Goal: Find specific page/section: Find specific page/section

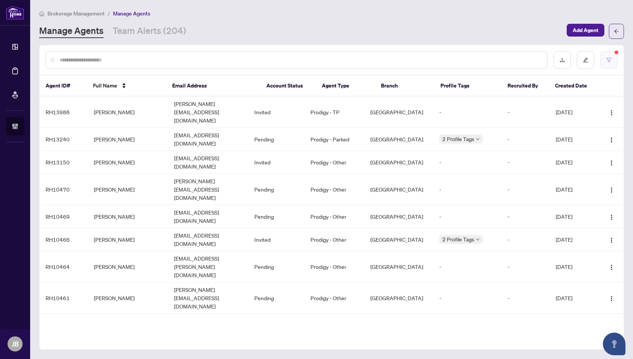
click at [612, 59] on button "button" at bounding box center [608, 59] width 17 height 17
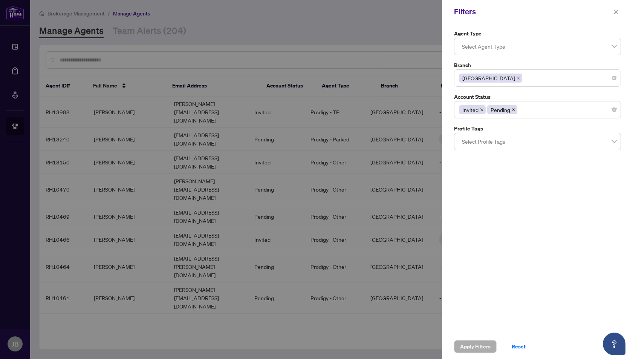
click at [514, 108] on span "Pending" at bounding box center [502, 109] width 30 height 9
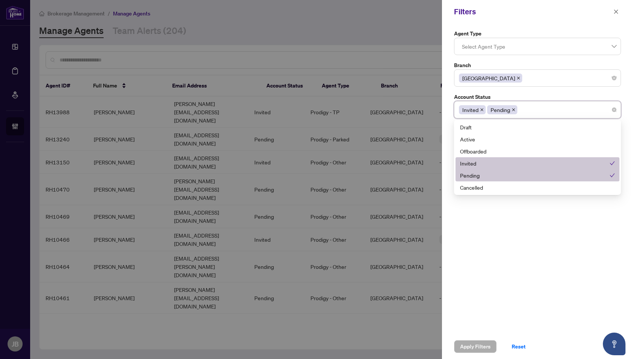
click at [613, 177] on icon "check" at bounding box center [612, 175] width 5 height 5
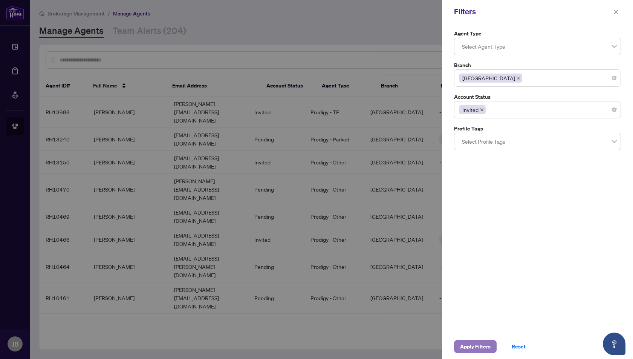
click at [470, 344] on span "Apply Filters" at bounding box center [475, 346] width 31 height 12
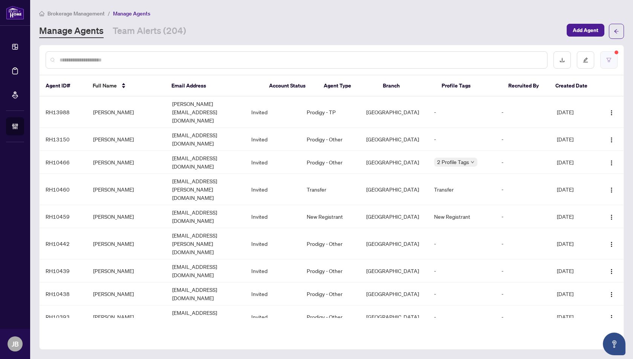
click at [613, 61] on button "button" at bounding box center [608, 59] width 17 height 17
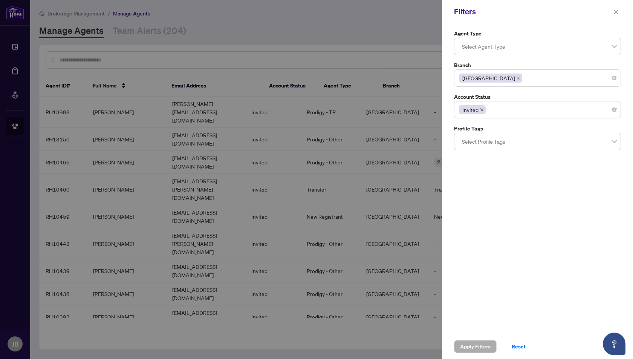
click at [483, 108] on span "Invited" at bounding box center [472, 109] width 27 height 9
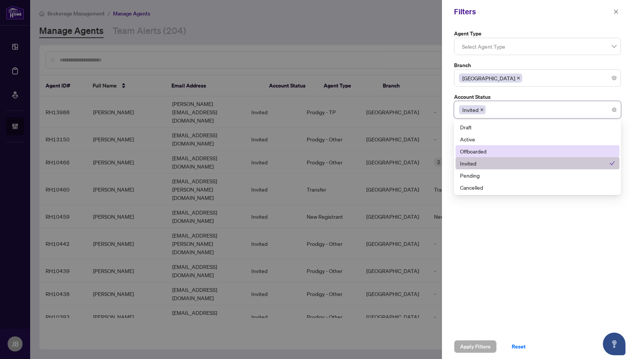
click at [469, 152] on div "Offboarded" at bounding box center [537, 151] width 155 height 8
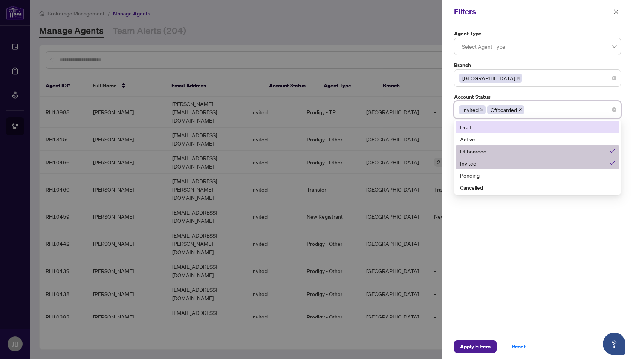
click at [481, 108] on icon "close" at bounding box center [482, 110] width 4 height 4
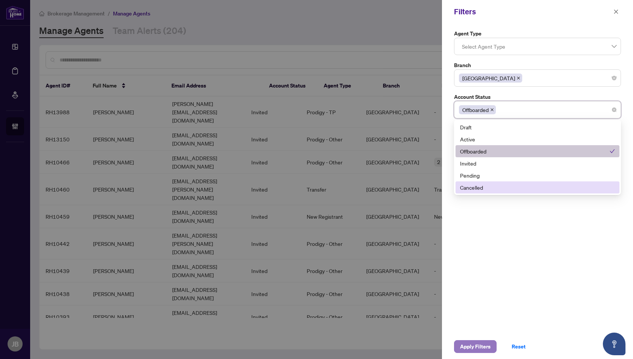
click at [473, 347] on span "Apply Filters" at bounding box center [475, 346] width 31 height 12
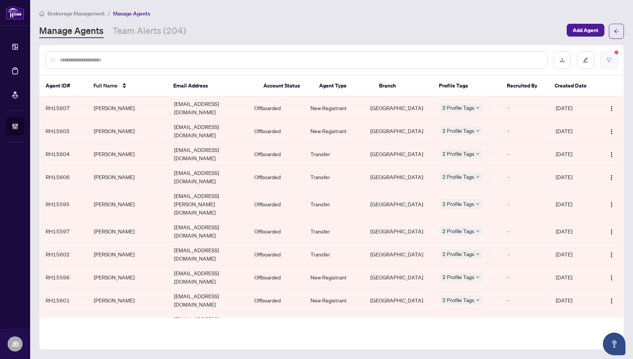
click at [607, 61] on icon "filter" at bounding box center [608, 59] width 5 height 5
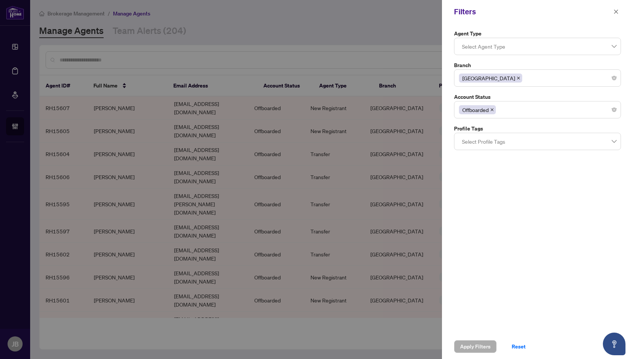
click at [492, 108] on icon "close" at bounding box center [492, 109] width 3 height 3
click at [513, 108] on div at bounding box center [537, 110] width 157 height 14
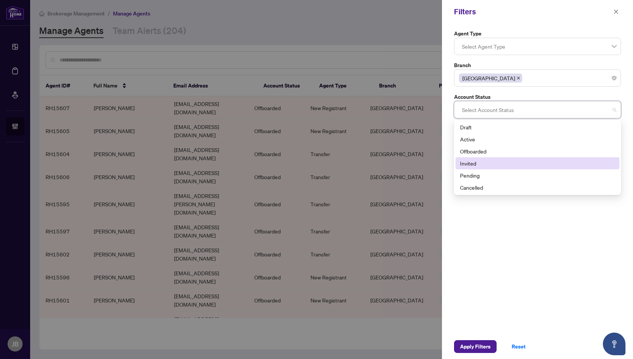
click at [471, 161] on div "Invited" at bounding box center [537, 163] width 155 height 8
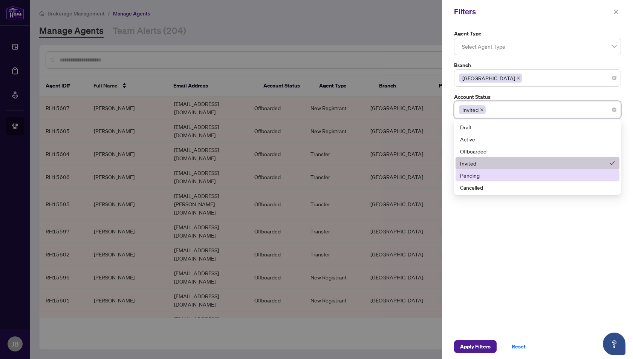
click at [469, 173] on div "Pending" at bounding box center [537, 175] width 155 height 8
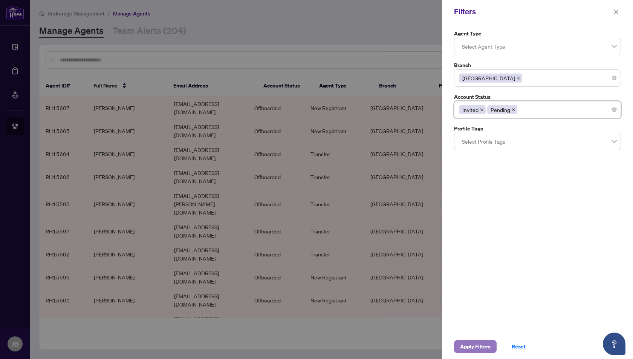
click at [481, 344] on span "Apply Filters" at bounding box center [475, 346] width 31 height 12
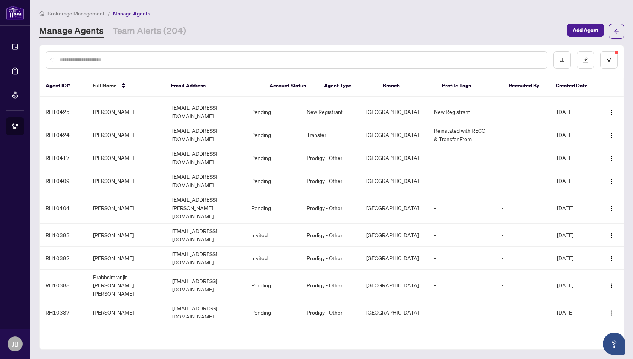
scroll to position [501, 0]
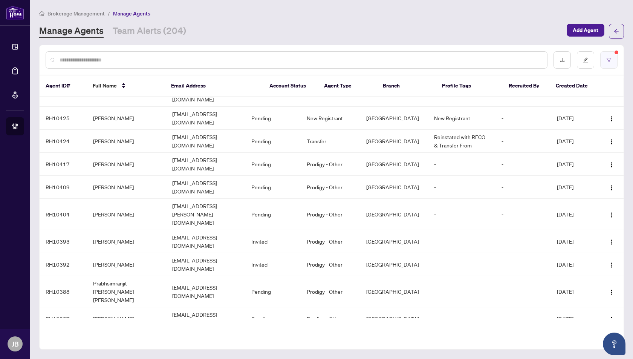
click at [610, 58] on icon "filter" at bounding box center [608, 59] width 5 height 5
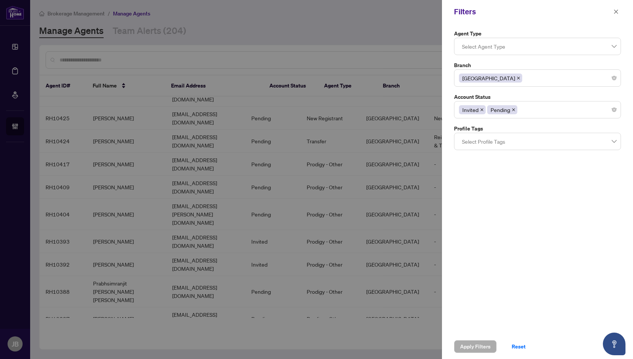
click at [517, 77] on icon "close" at bounding box center [519, 78] width 4 height 4
click at [482, 79] on div at bounding box center [537, 78] width 157 height 14
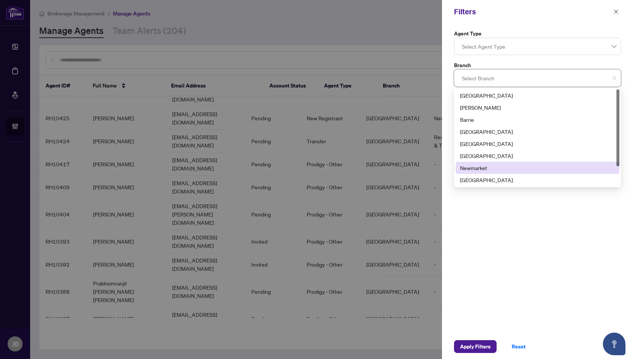
scroll to position [24, 0]
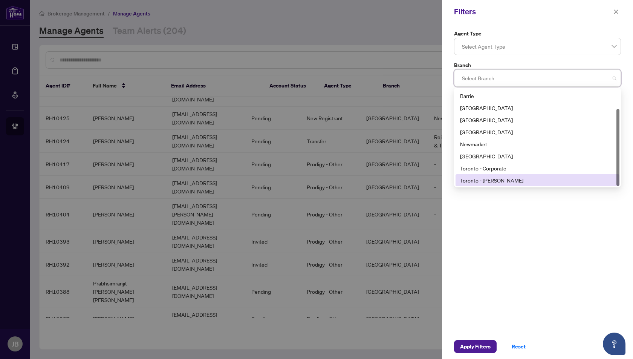
click at [469, 179] on div "Toronto - Don Mills" at bounding box center [537, 180] width 155 height 8
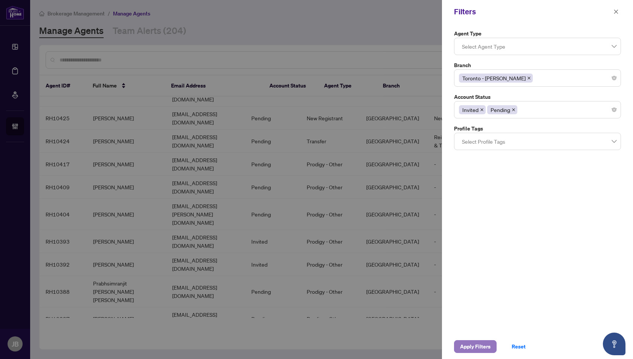
click at [473, 347] on span "Apply Filters" at bounding box center [475, 346] width 31 height 12
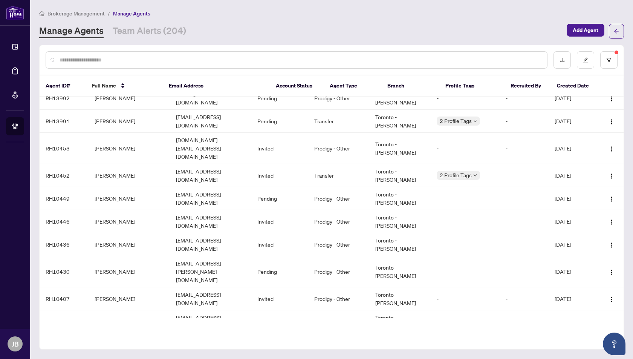
scroll to position [0, 0]
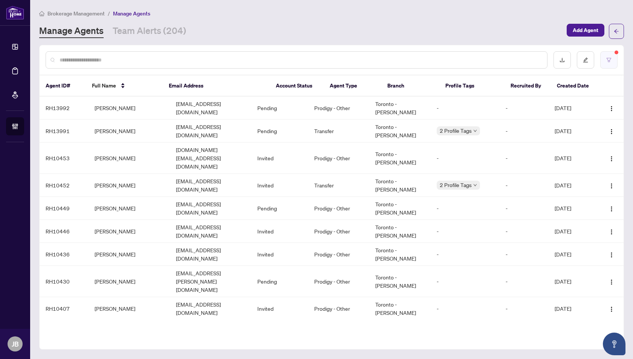
click at [608, 58] on icon "filter" at bounding box center [609, 60] width 5 height 4
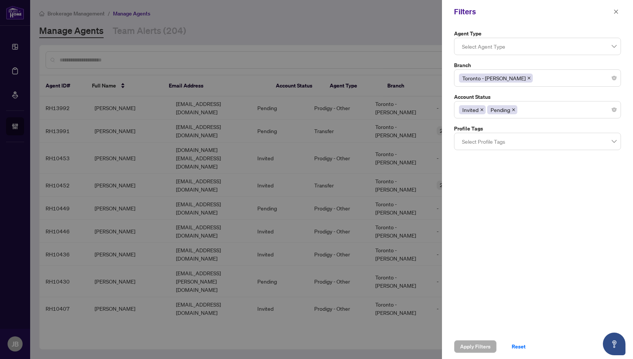
click at [481, 108] on icon "close" at bounding box center [481, 109] width 3 height 3
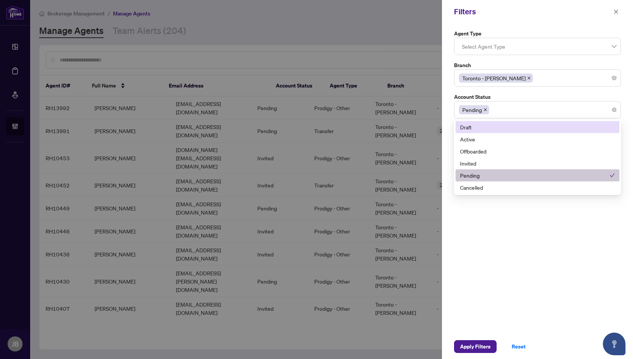
click at [575, 110] on div "Pending" at bounding box center [537, 110] width 157 height 14
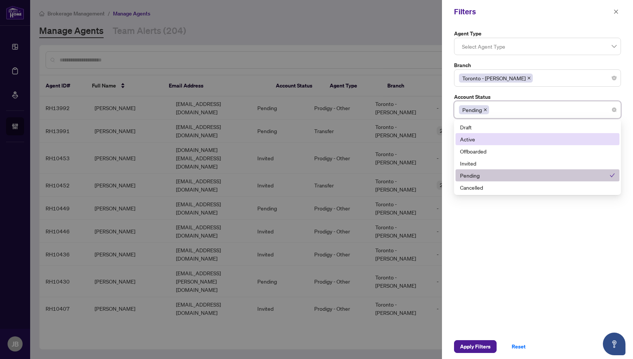
click at [470, 136] on div "Active" at bounding box center [537, 139] width 155 height 8
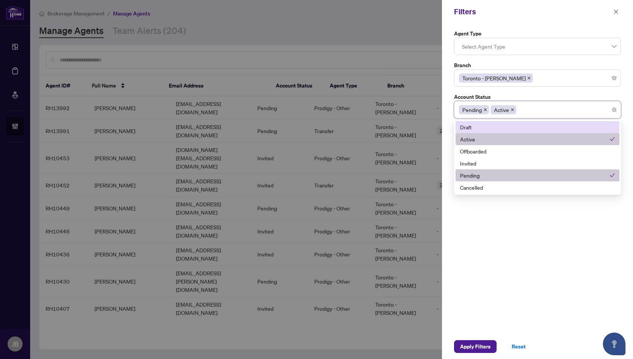
click at [507, 47] on div at bounding box center [537, 47] width 157 height 14
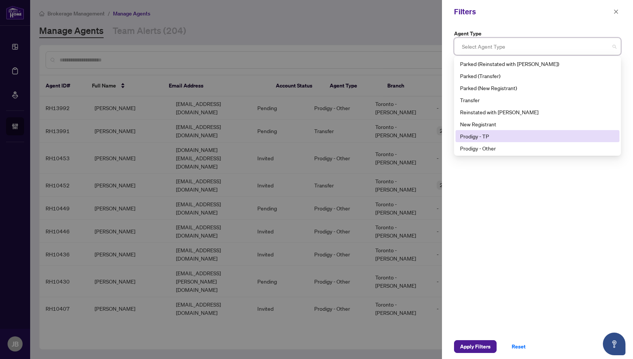
click at [481, 139] on div "Prodigy - TP" at bounding box center [537, 136] width 155 height 8
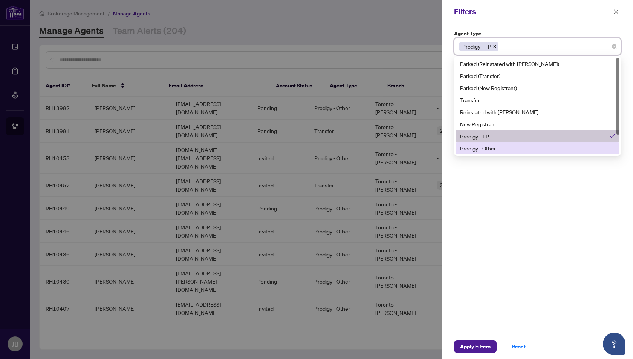
click at [478, 148] on div "Prodigy - Other" at bounding box center [537, 148] width 155 height 8
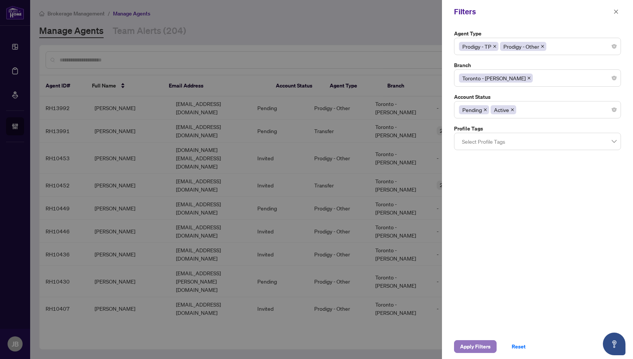
click at [471, 349] on span "Apply Filters" at bounding box center [475, 346] width 31 height 12
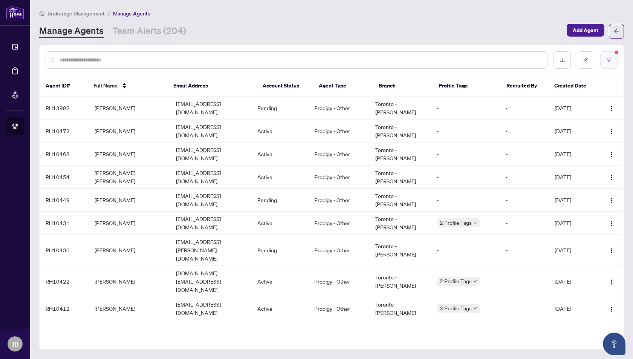
click at [608, 61] on icon "filter" at bounding box center [609, 60] width 5 height 4
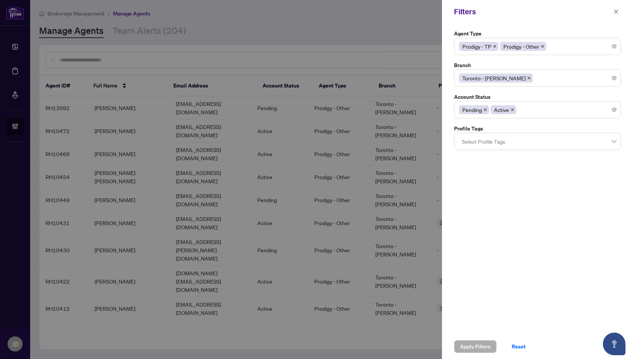
click at [527, 76] on icon "close" at bounding box center [529, 78] width 4 height 4
click at [501, 76] on div at bounding box center [537, 78] width 157 height 14
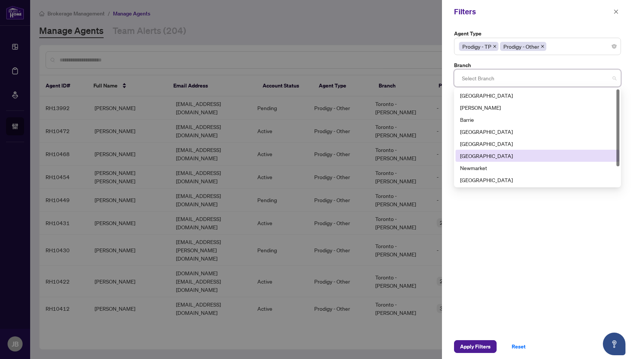
click at [475, 154] on div "[GEOGRAPHIC_DATA]" at bounding box center [537, 155] width 155 height 8
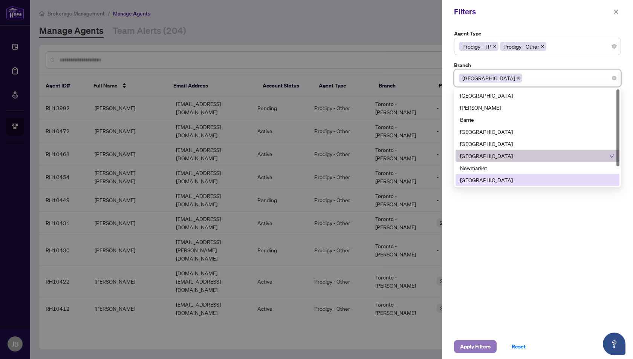
click at [471, 350] on span "Apply Filters" at bounding box center [475, 346] width 31 height 12
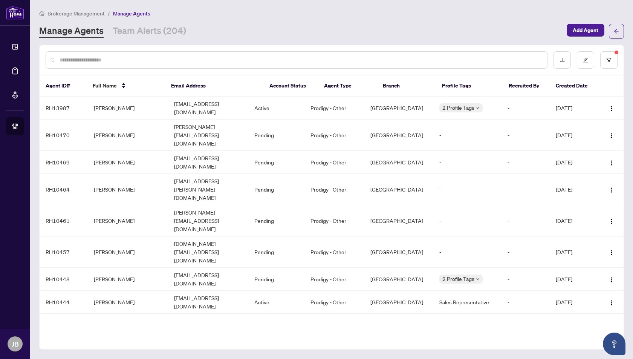
click at [85, 13] on span "Brokerage Management" at bounding box center [75, 13] width 57 height 7
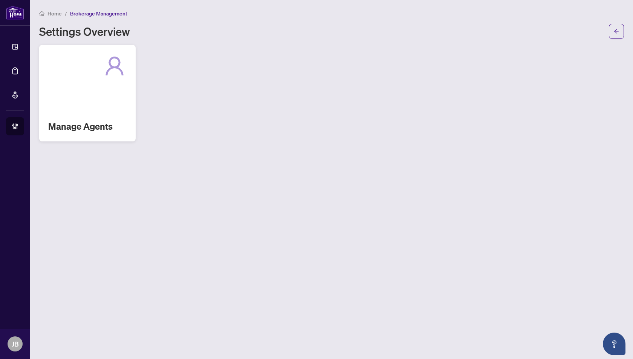
click at [115, 64] on icon at bounding box center [114, 66] width 24 height 24
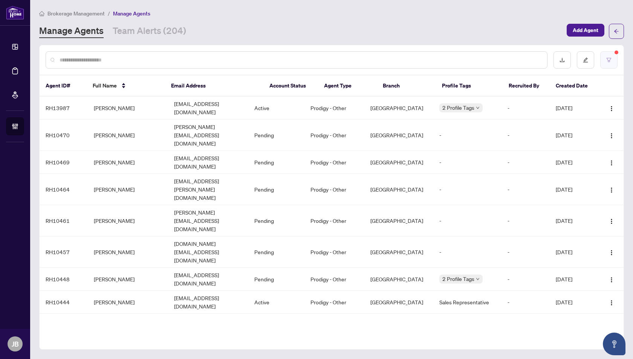
click at [608, 61] on icon "filter" at bounding box center [608, 59] width 5 height 5
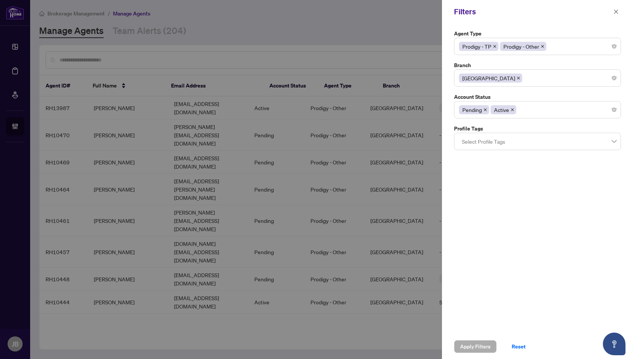
click at [512, 108] on icon "close" at bounding box center [512, 110] width 4 height 4
click at [484, 108] on icon "close" at bounding box center [485, 110] width 4 height 4
click at [484, 108] on div at bounding box center [537, 110] width 157 height 14
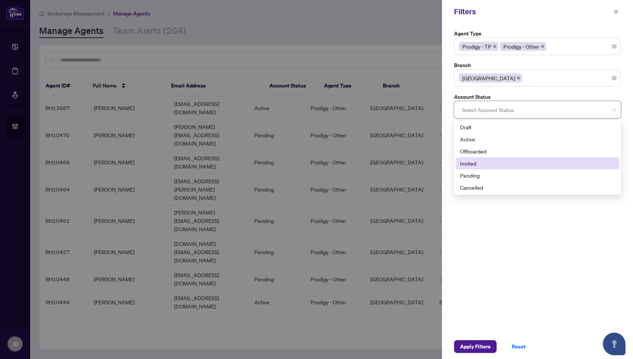
click at [475, 163] on div "Invited" at bounding box center [537, 163] width 155 height 8
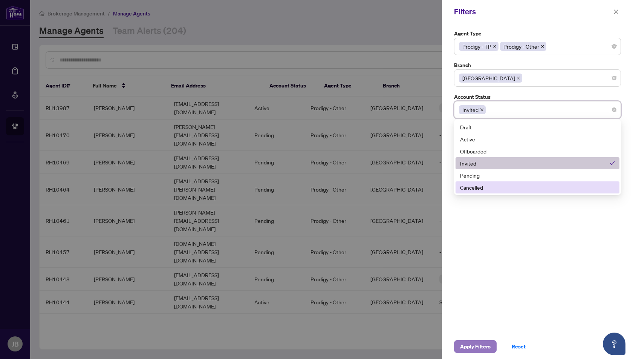
click at [474, 346] on span "Apply Filters" at bounding box center [475, 346] width 31 height 12
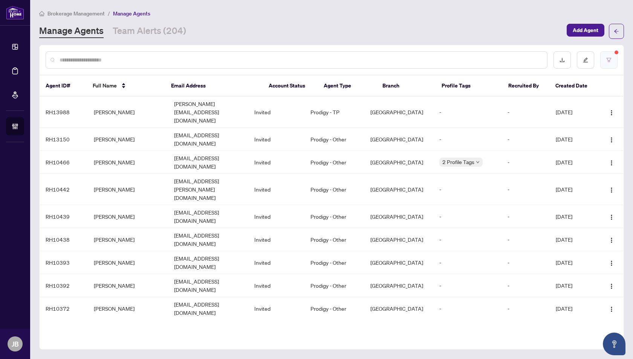
click at [611, 62] on button "button" at bounding box center [608, 59] width 17 height 17
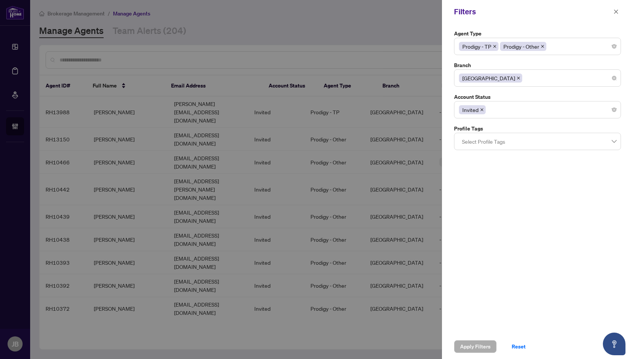
click at [487, 78] on span "[GEOGRAPHIC_DATA]" at bounding box center [488, 78] width 53 height 8
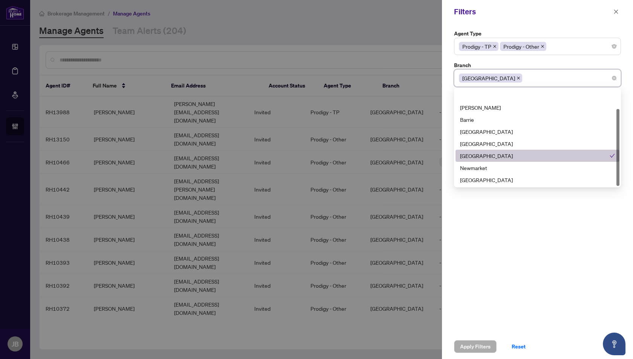
scroll to position [24, 0]
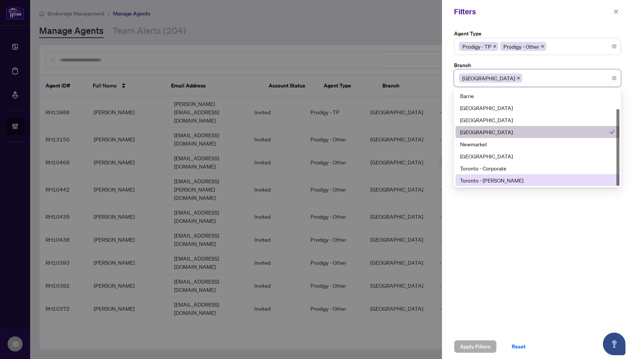
click at [482, 179] on div "Toronto - Don Mills" at bounding box center [537, 180] width 155 height 8
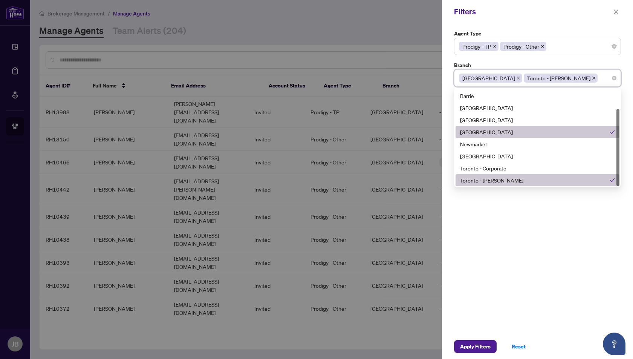
click at [485, 132] on div "[GEOGRAPHIC_DATA]" at bounding box center [535, 132] width 150 height 8
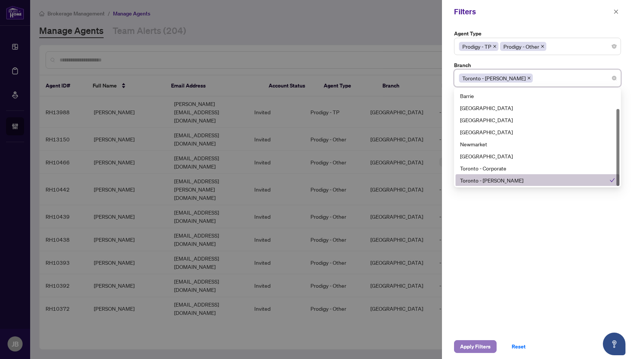
click at [467, 347] on span "Apply Filters" at bounding box center [475, 346] width 31 height 12
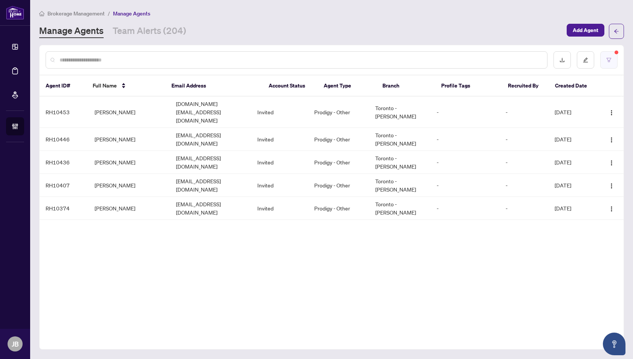
click at [606, 60] on button "button" at bounding box center [608, 59] width 17 height 17
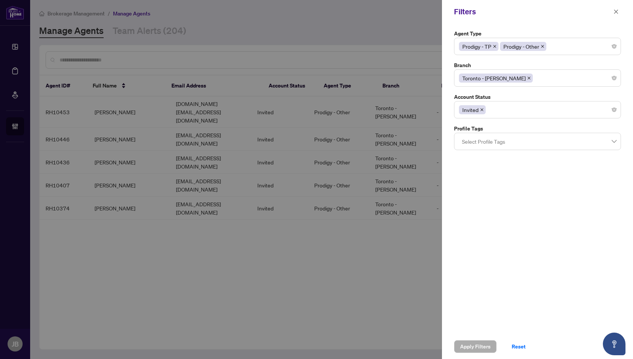
click at [483, 108] on icon "close" at bounding box center [482, 110] width 4 height 4
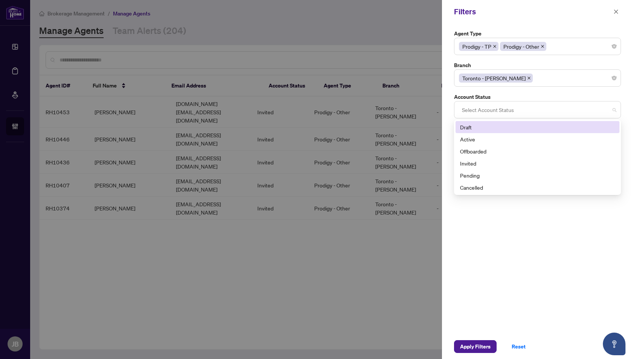
click at [482, 108] on div at bounding box center [537, 110] width 157 height 14
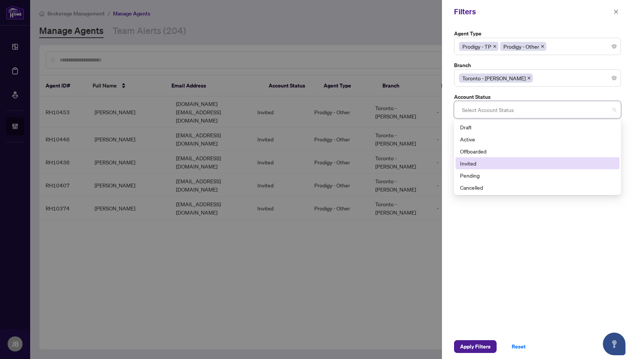
click at [471, 167] on div "Invited" at bounding box center [537, 163] width 164 height 12
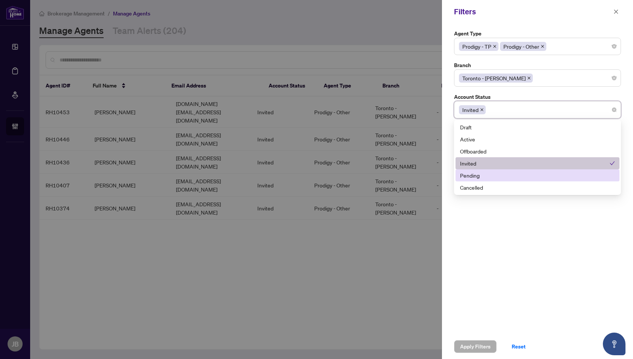
click at [471, 175] on div "Pending" at bounding box center [537, 175] width 155 height 8
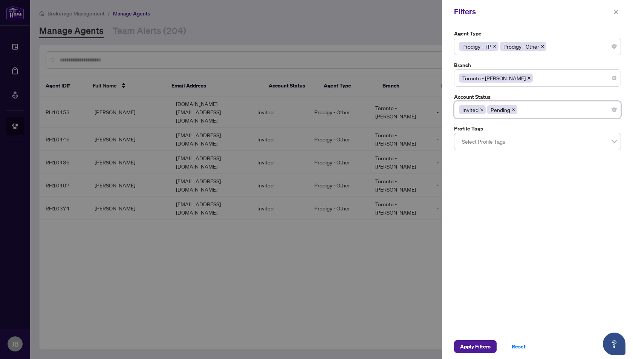
click at [526, 78] on div "Toronto - Don Mills" at bounding box center [537, 78] width 157 height 14
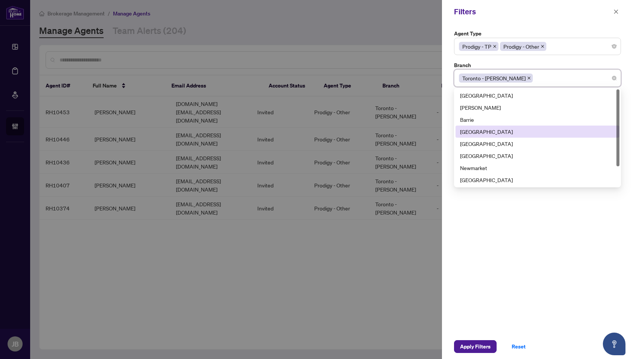
click at [481, 132] on div "Burlington" at bounding box center [537, 131] width 155 height 8
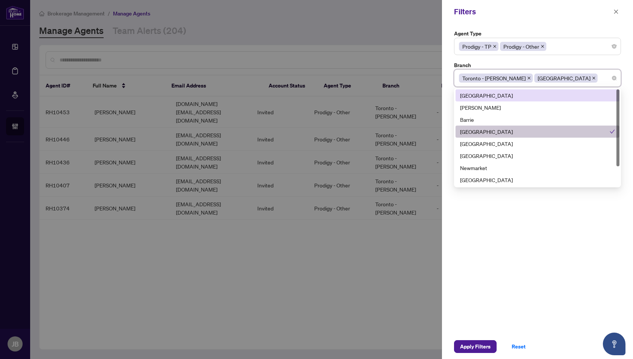
click at [527, 77] on icon "close" at bounding box center [528, 77] width 3 height 3
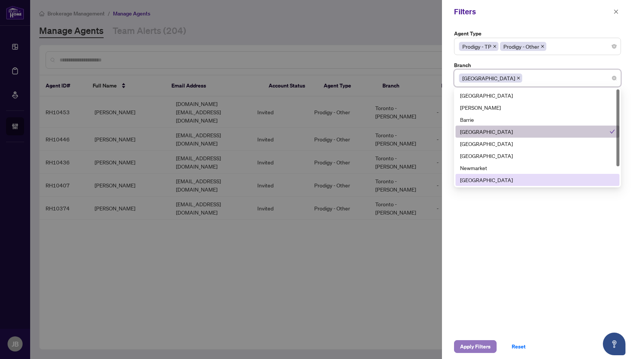
click at [470, 347] on span "Apply Filters" at bounding box center [475, 346] width 31 height 12
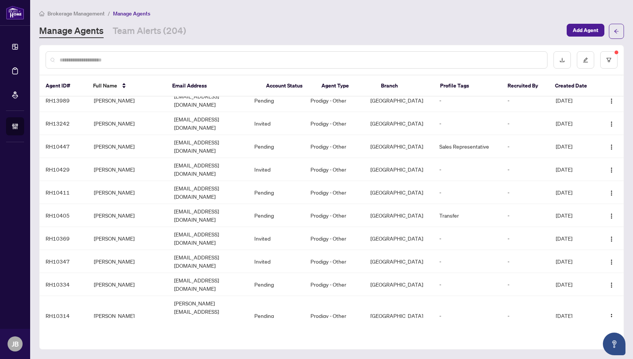
scroll to position [0, 0]
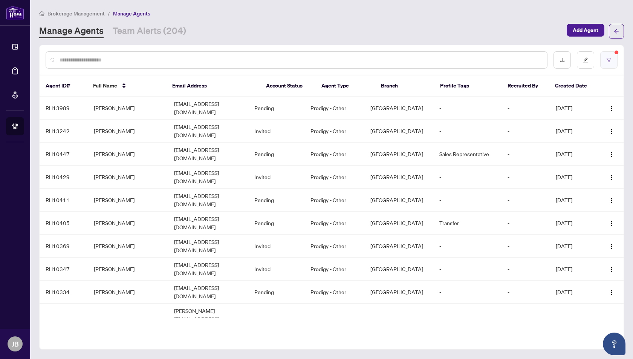
click at [608, 60] on icon "filter" at bounding box center [609, 60] width 5 height 4
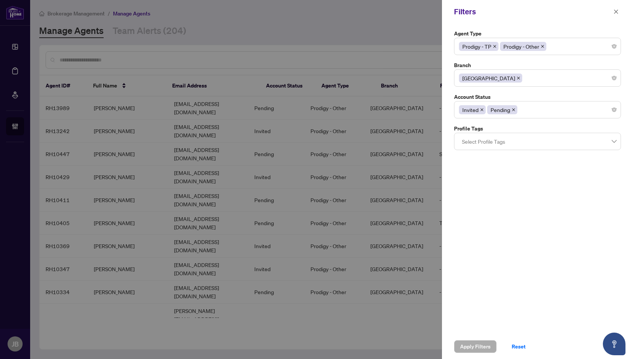
click at [517, 78] on icon "close" at bounding box center [518, 77] width 3 height 3
click at [477, 78] on div at bounding box center [537, 78] width 157 height 14
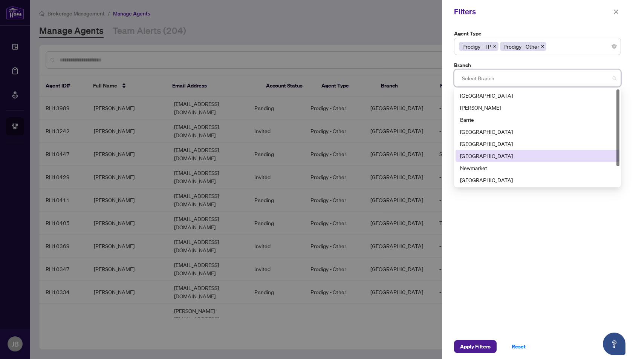
click at [471, 153] on div "[GEOGRAPHIC_DATA]" at bounding box center [537, 155] width 155 height 8
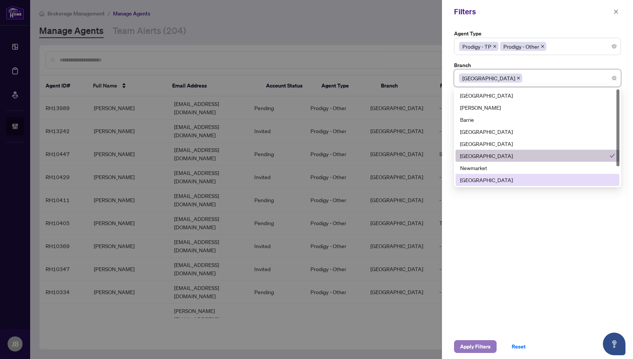
click at [474, 348] on span "Apply Filters" at bounding box center [475, 346] width 31 height 12
